Goal: Ask a question

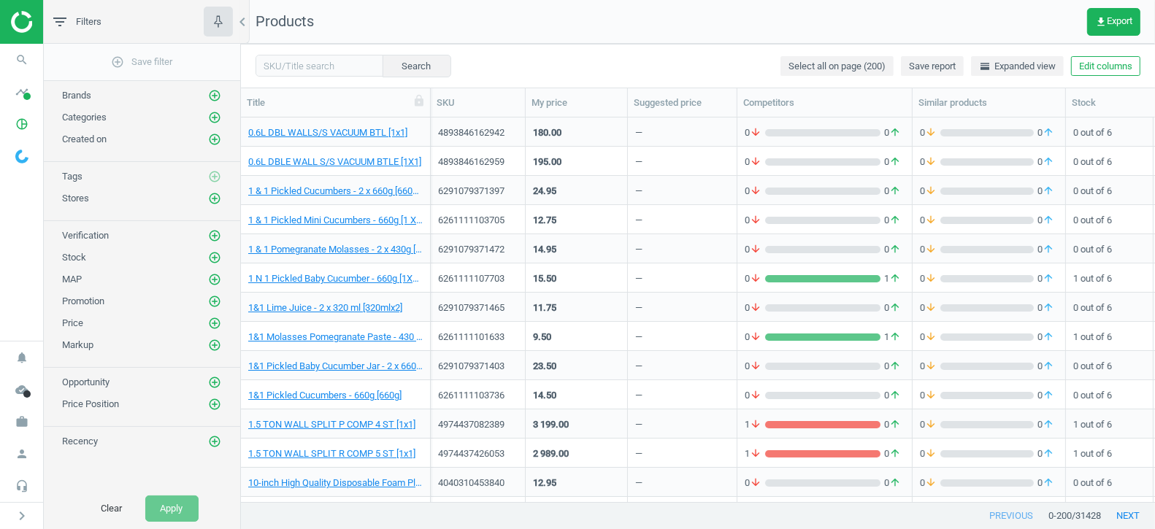
scroll to position [386, 914]
click at [21, 487] on icon "headset_mic" at bounding box center [22, 486] width 28 height 28
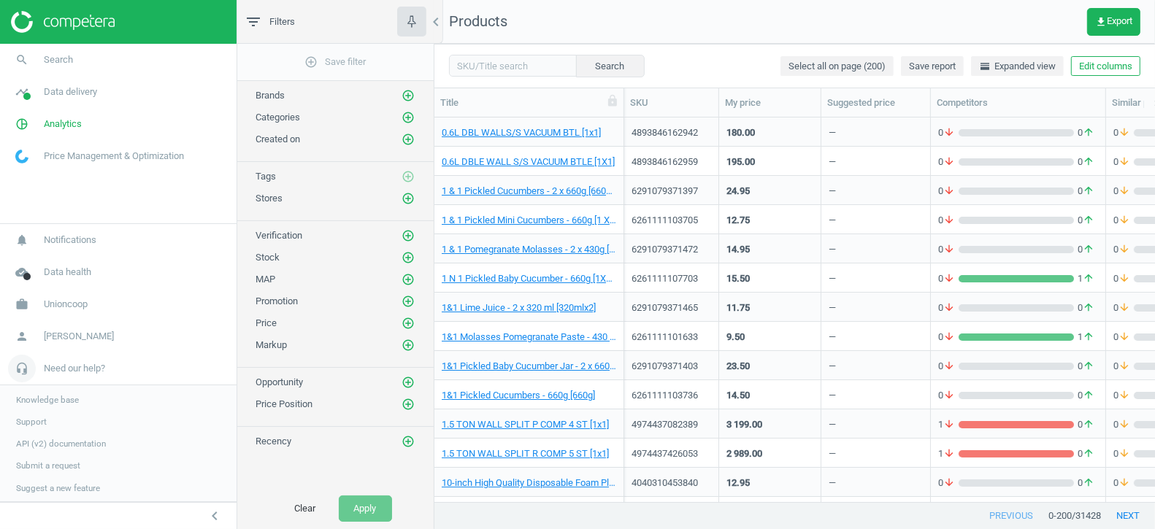
scroll to position [0, 0]
click at [71, 370] on span "Need our help?" at bounding box center [74, 367] width 61 height 13
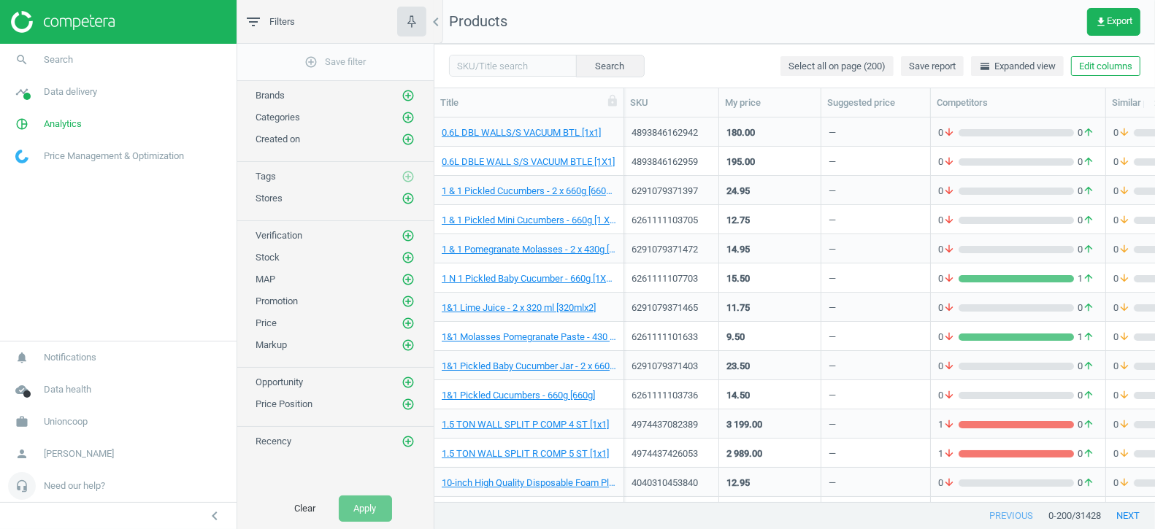
click at [66, 482] on span "Need our help?" at bounding box center [74, 486] width 61 height 13
click at [34, 425] on span "Support" at bounding box center [31, 421] width 31 height 12
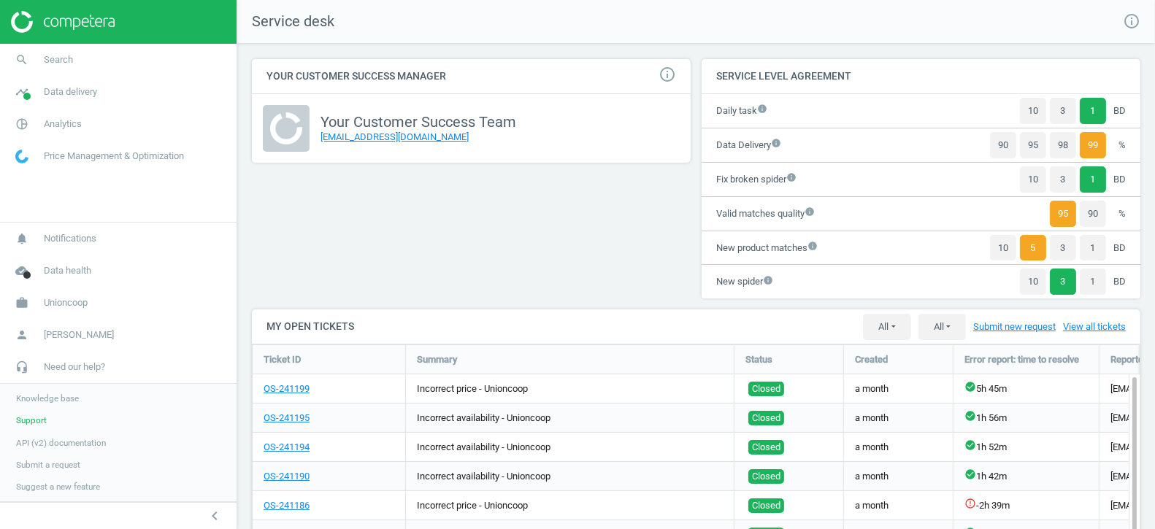
scroll to position [439, 889]
click at [58, 468] on span "Submit a request" at bounding box center [48, 465] width 64 height 12
click at [69, 91] on span "Data delivery" at bounding box center [70, 91] width 53 height 13
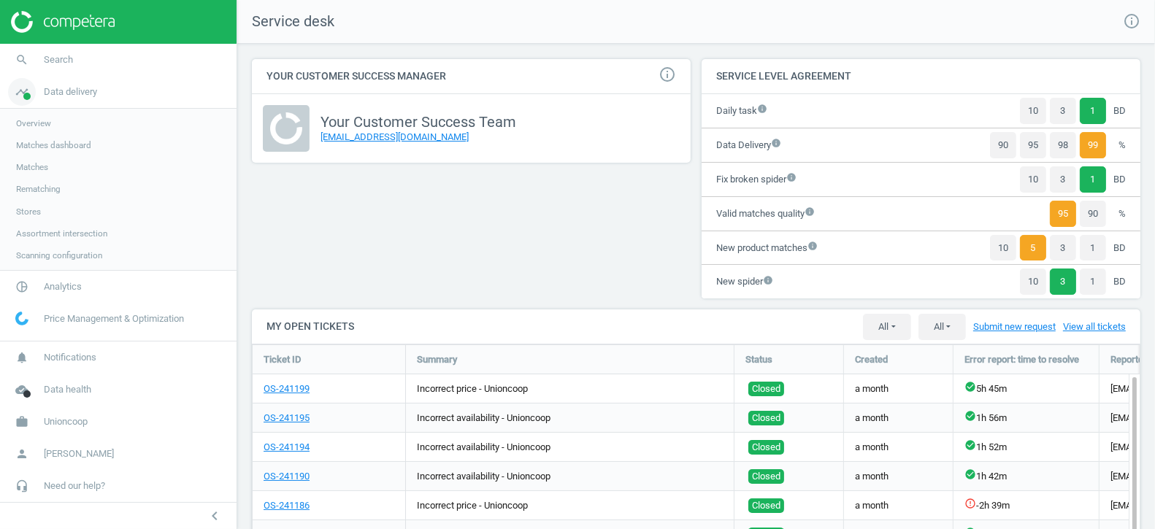
click at [69, 85] on span "Data delivery" at bounding box center [70, 91] width 53 height 13
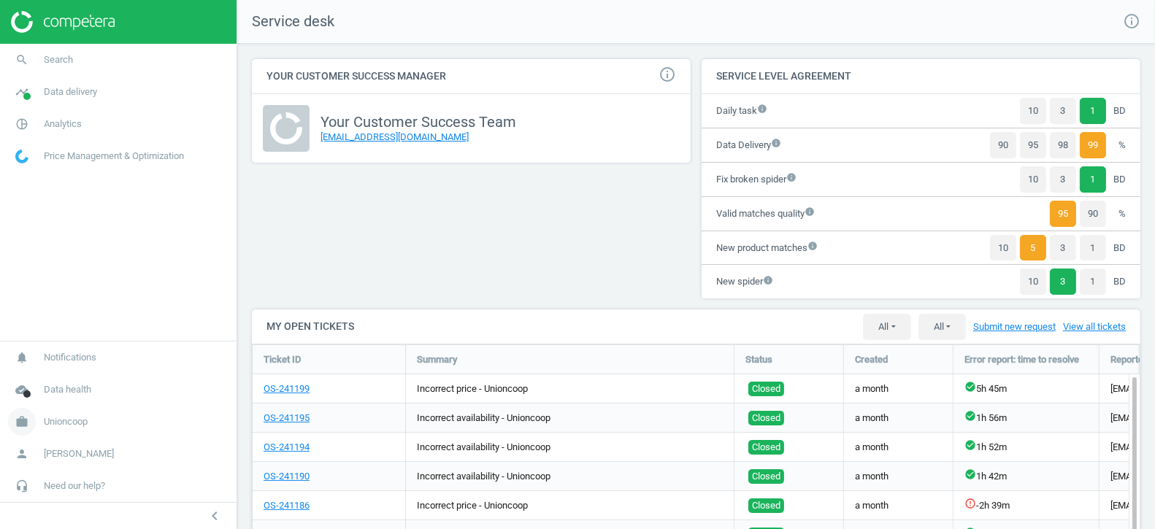
click at [63, 426] on span "Unioncoop" at bounding box center [66, 421] width 44 height 13
click at [45, 377] on span "Switch campaign" at bounding box center [48, 379] width 65 height 12
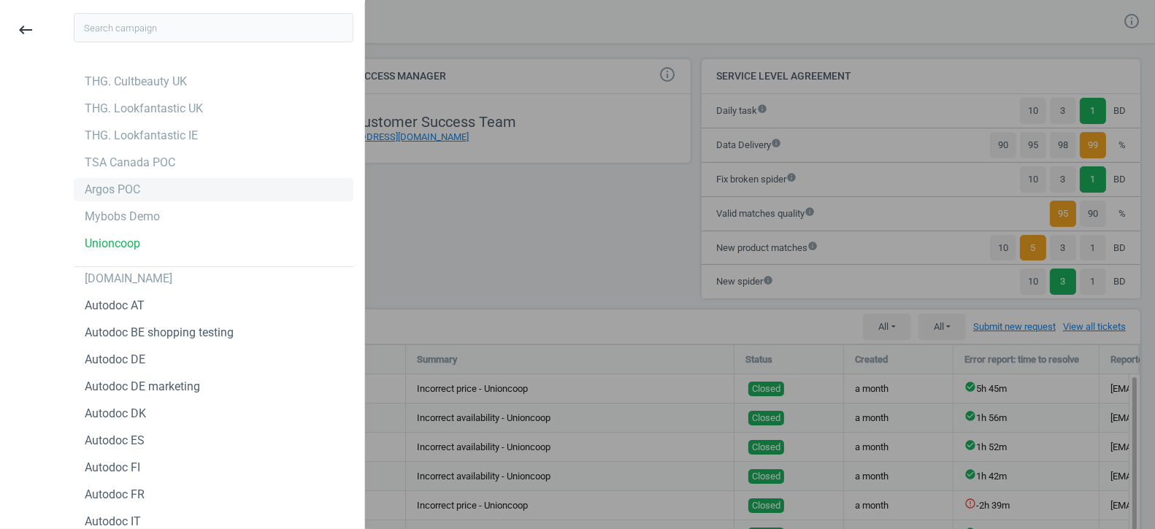
click at [99, 190] on div "Argos POC" at bounding box center [112, 190] width 55 height 16
